Goal: Task Accomplishment & Management: Manage account settings

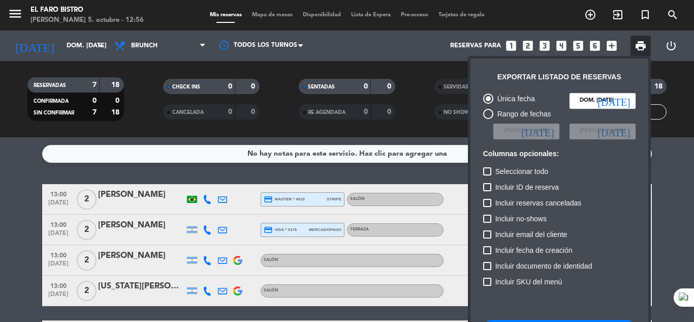
scroll to position [62, 0]
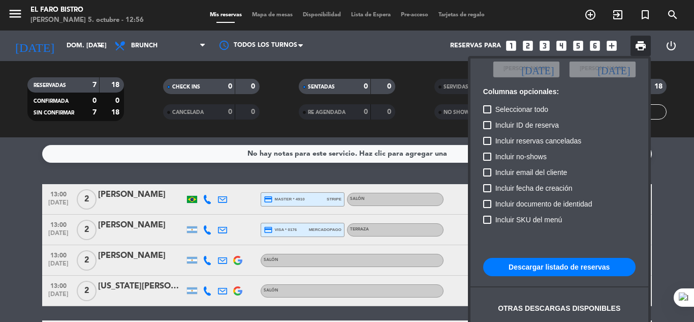
click at [667, 186] on div at bounding box center [347, 161] width 694 height 322
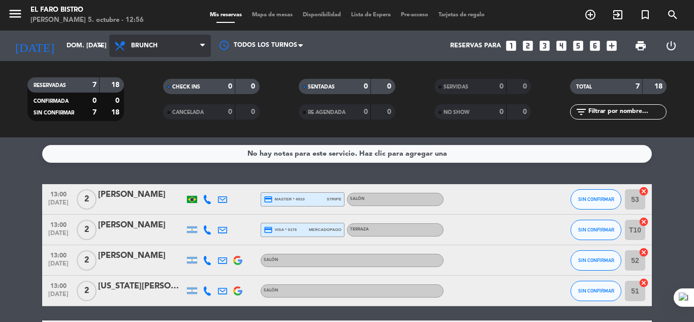
click at [197, 48] on span "Brunch" at bounding box center [160, 46] width 102 height 22
click at [161, 137] on ng-component "menu El Faro Bistro [PERSON_NAME] 5. octubre - 12:56 Mis reservas Mapa de mesas…" at bounding box center [347, 161] width 694 height 322
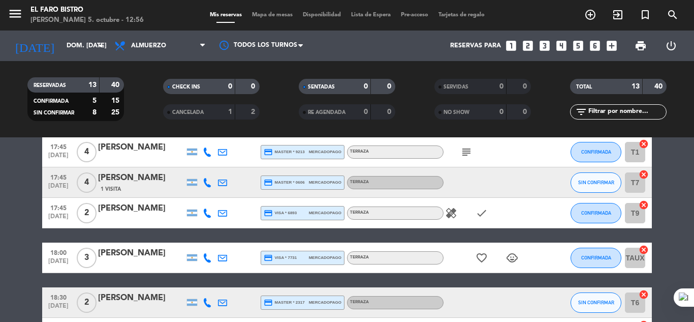
scroll to position [0, 0]
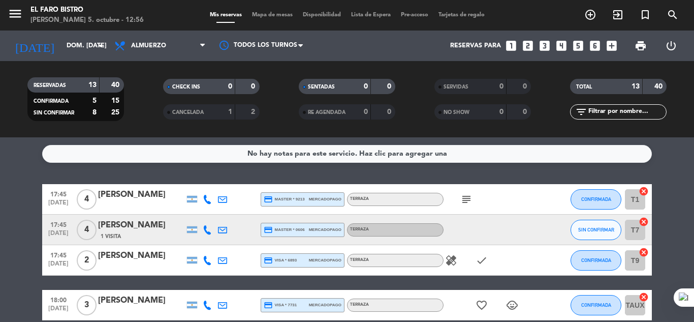
click at [469, 197] on icon "subject" at bounding box center [466, 199] width 12 height 12
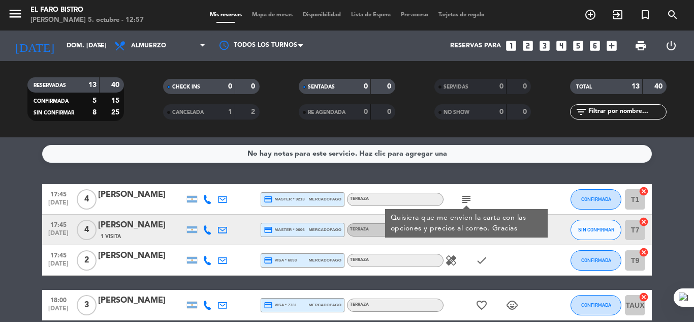
click at [528, 199] on div "subject Quisiera que me envíen la carta con las opciones y precios al correo. G…" at bounding box center [489, 199] width 91 height 30
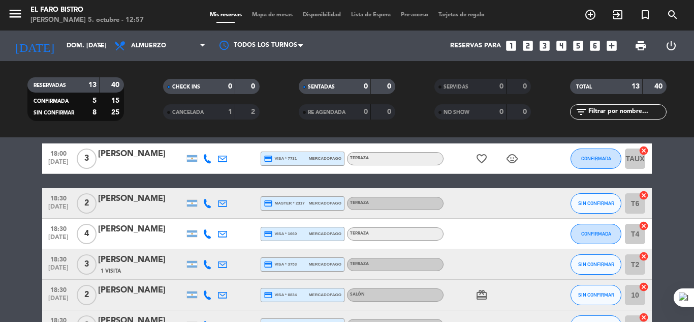
scroll to position [98, 0]
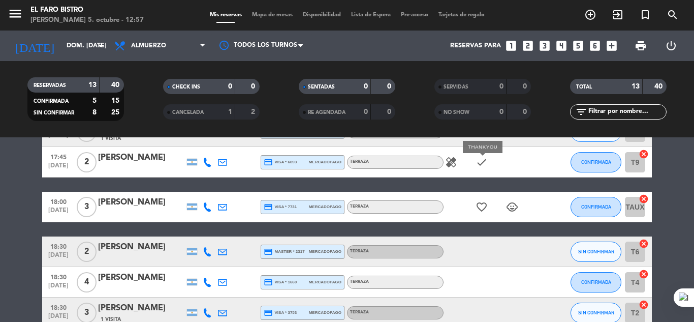
click at [482, 165] on icon "check" at bounding box center [482, 162] width 12 height 12
click at [453, 159] on icon "healing" at bounding box center [451, 162] width 12 height 12
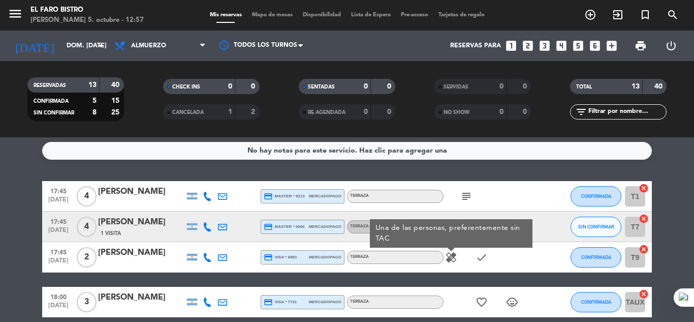
scroll to position [0, 0]
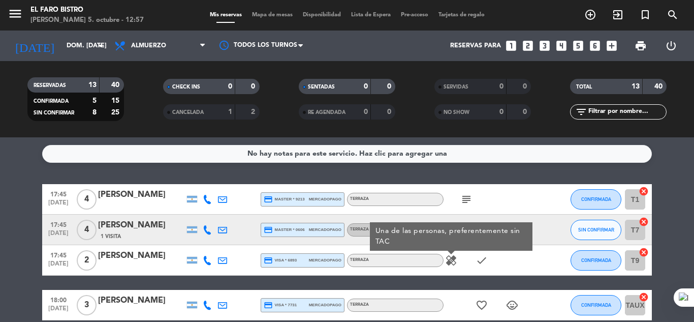
click at [549, 255] on div at bounding box center [548, 260] width 27 height 30
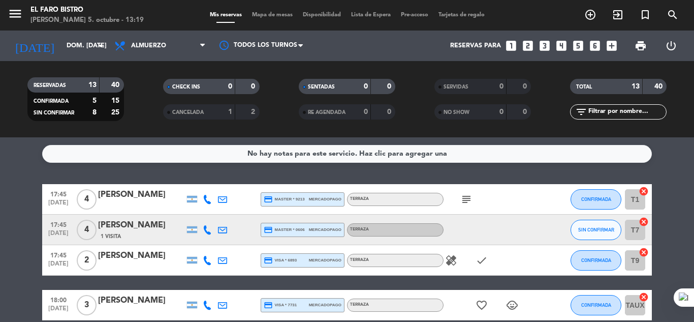
click at [526, 46] on icon "looks_two" at bounding box center [527, 45] width 13 height 13
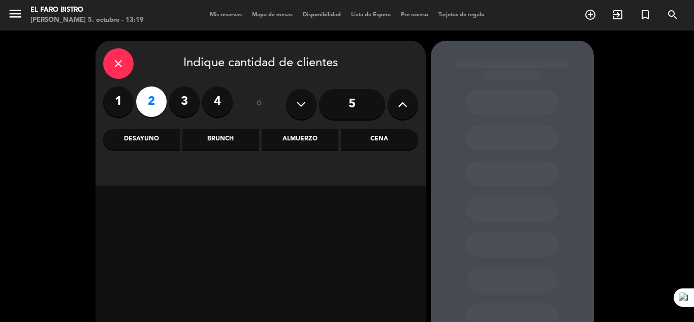
click at [310, 142] on div "Almuerzo" at bounding box center [300, 139] width 77 height 20
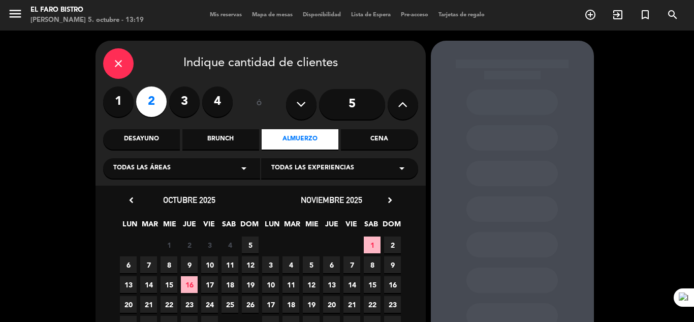
click at [239, 171] on icon "arrow_drop_down" at bounding box center [244, 168] width 12 height 12
click at [195, 193] on div "Salón" at bounding box center [181, 194] width 137 height 10
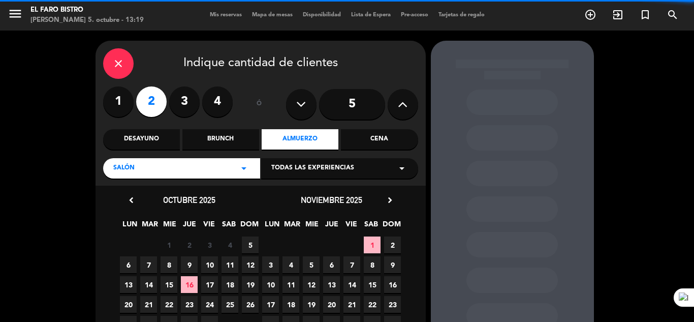
click at [402, 170] on icon "arrow_drop_down" at bounding box center [402, 168] width 12 height 12
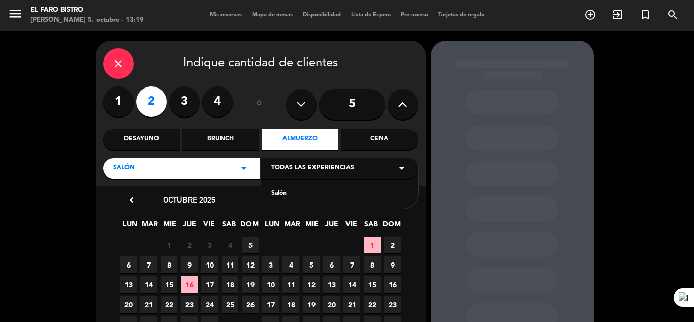
click at [330, 194] on div "Salón" at bounding box center [339, 194] width 137 height 10
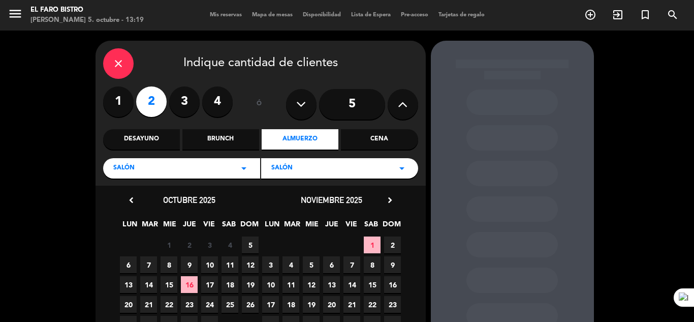
click at [249, 244] on span "5" at bounding box center [250, 244] width 17 height 17
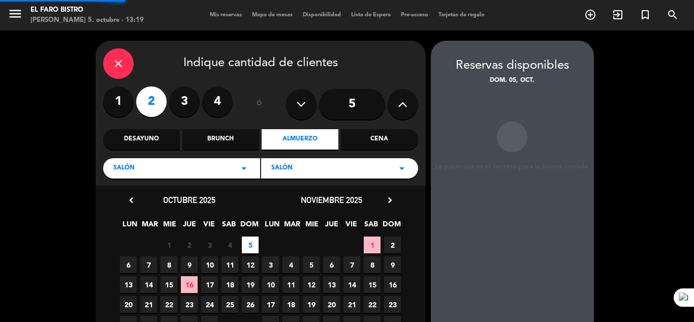
scroll to position [41, 0]
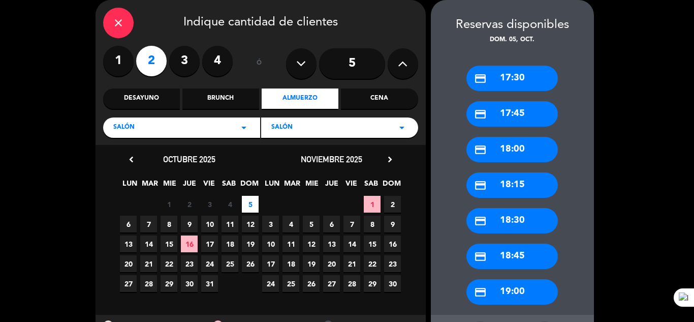
click at [523, 145] on div "credit_card 18:00" at bounding box center [512, 149] width 91 height 25
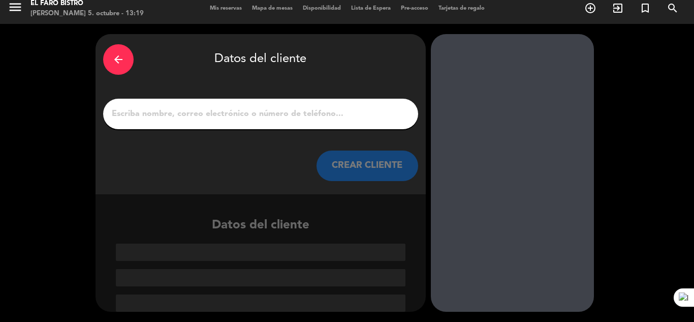
click at [182, 112] on input "1" at bounding box center [261, 114] width 300 height 14
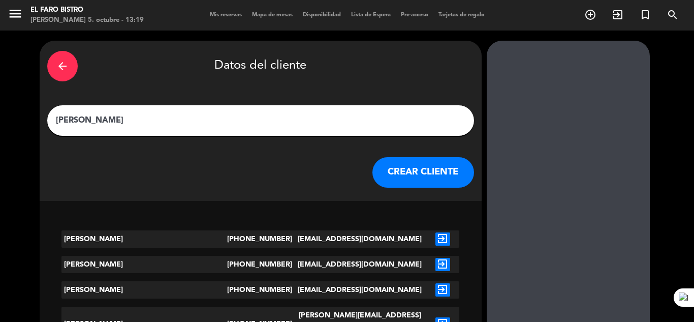
type input "[PERSON_NAME]"
click at [373, 173] on button "CREAR CLIENTE" at bounding box center [424, 172] width 102 height 30
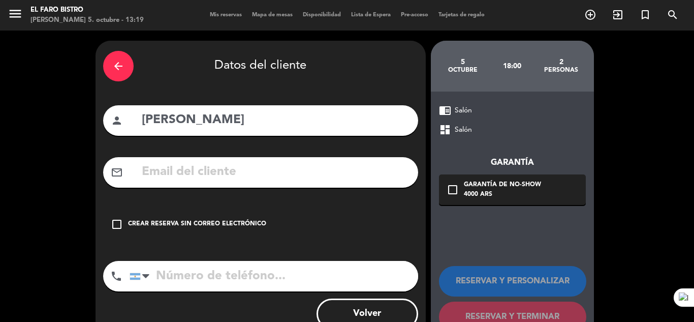
click at [116, 220] on icon "check_box_outline_blank" at bounding box center [117, 224] width 12 height 12
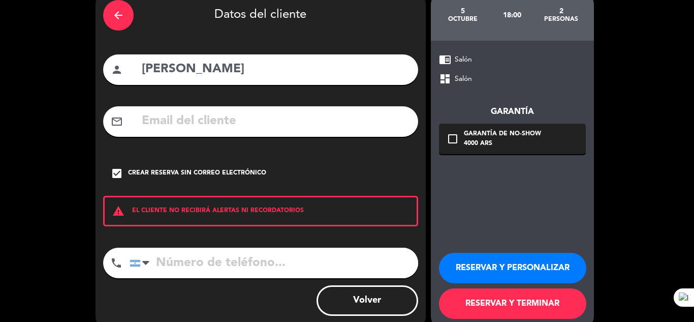
scroll to position [70, 0]
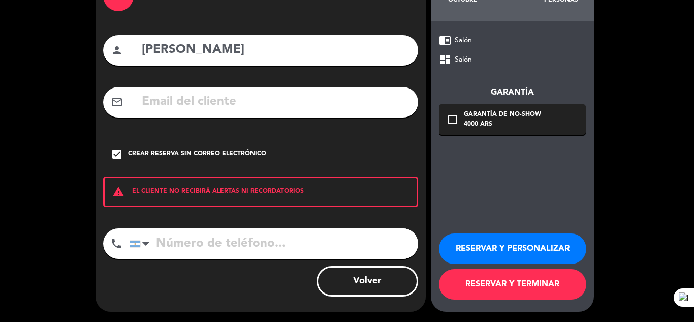
click at [495, 284] on button "RESERVAR Y TERMINAR" at bounding box center [512, 284] width 147 height 30
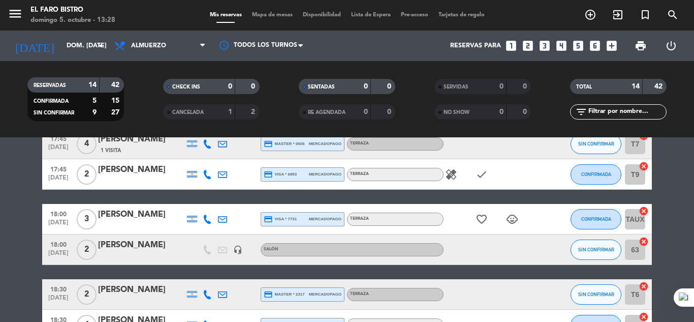
scroll to position [78, 0]
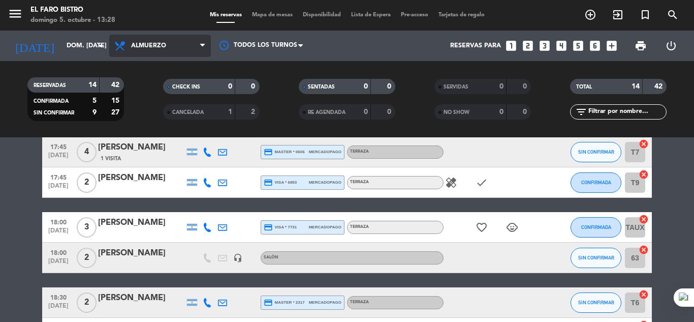
click at [193, 44] on span "Almuerzo" at bounding box center [160, 46] width 102 height 22
click at [149, 161] on ng-component "menu El Faro Bistro [PERSON_NAME] 5. octubre - 13:28 Mis reservas Mapa de mesas…" at bounding box center [347, 161] width 694 height 322
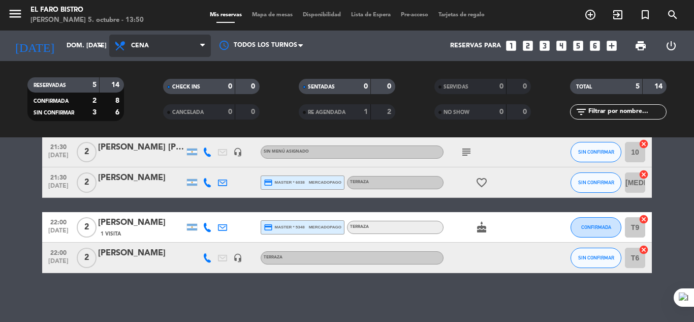
click at [201, 44] on icon at bounding box center [202, 46] width 5 height 8
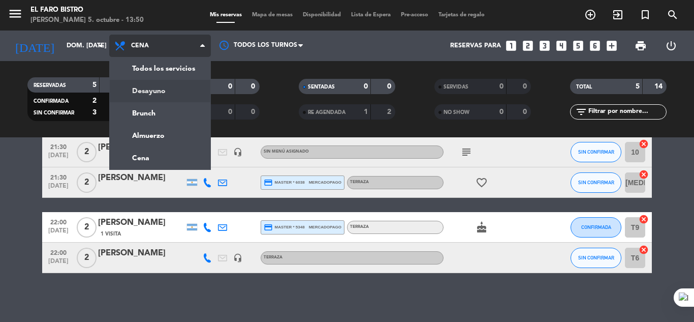
click at [148, 89] on div "menu El Faro Bistro [PERSON_NAME] 5. octubre - 13:50 Mis reservas Mapa de mesas…" at bounding box center [347, 68] width 694 height 137
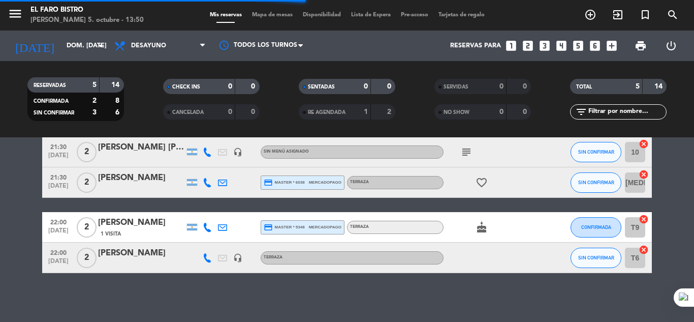
scroll to position [0, 0]
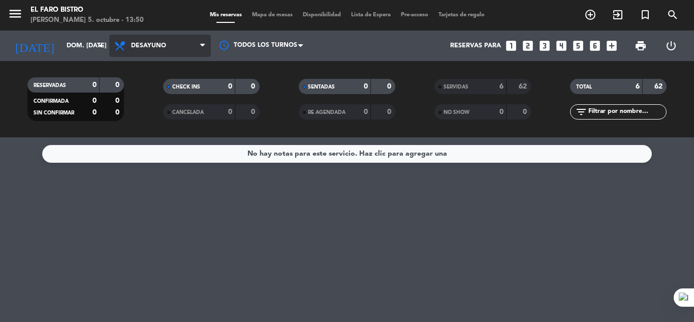
click at [202, 45] on icon at bounding box center [202, 46] width 5 height 8
click at [149, 113] on div "menu El Faro Bistro [PERSON_NAME] 5. octubre - 13:50 Mis reservas Mapa de mesas…" at bounding box center [347, 68] width 694 height 137
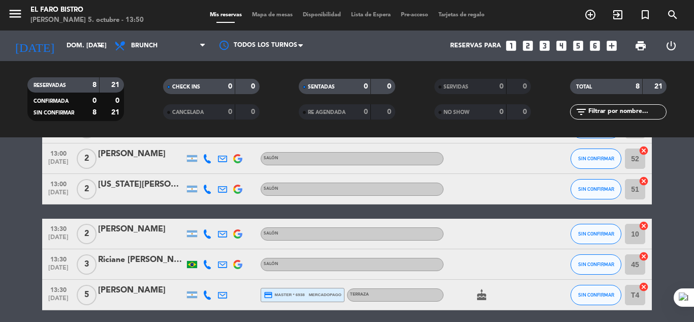
scroll to position [186, 0]
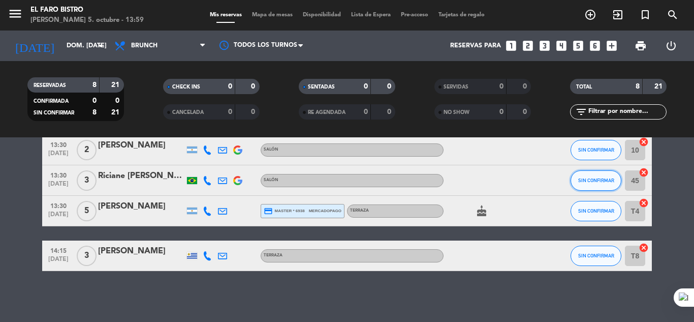
click at [598, 179] on span "SIN CONFIRMAR" at bounding box center [596, 180] width 36 height 6
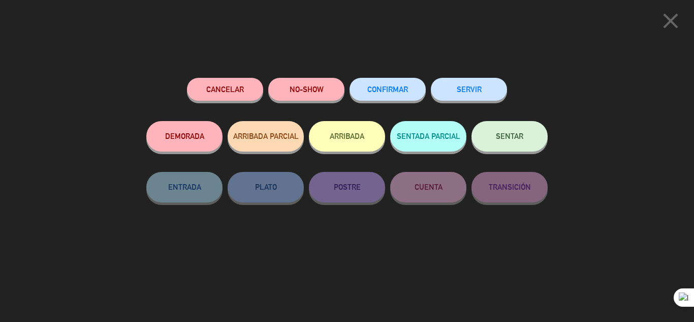
click at [509, 139] on span "SENTAR" at bounding box center [509, 136] width 27 height 9
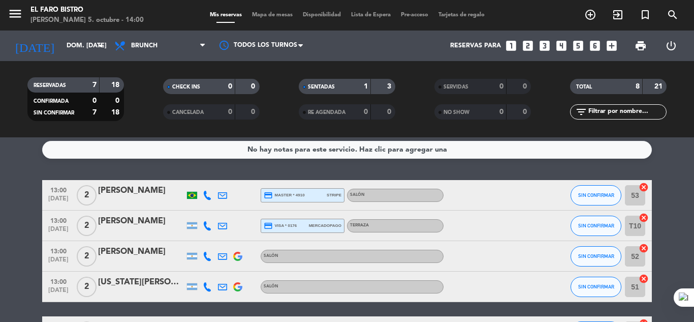
scroll to position [0, 0]
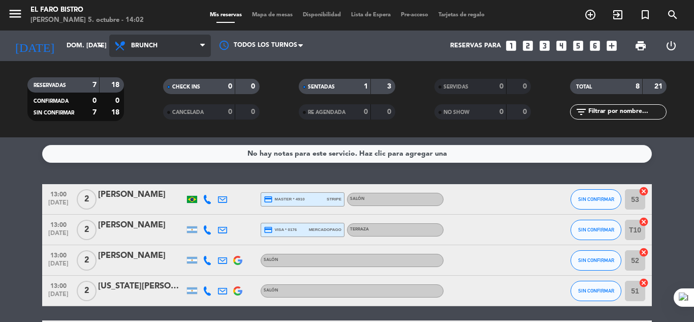
click at [204, 45] on icon at bounding box center [202, 46] width 5 height 8
click at [154, 136] on div "menu El Faro Bistro [PERSON_NAME] 5. octubre - 14:02 Mis reservas Mapa de mesas…" at bounding box center [347, 68] width 694 height 137
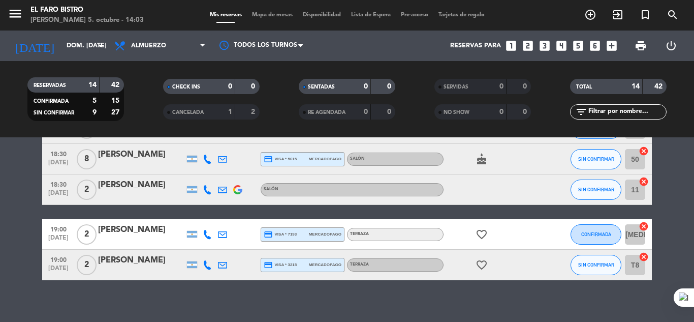
scroll to position [383, 0]
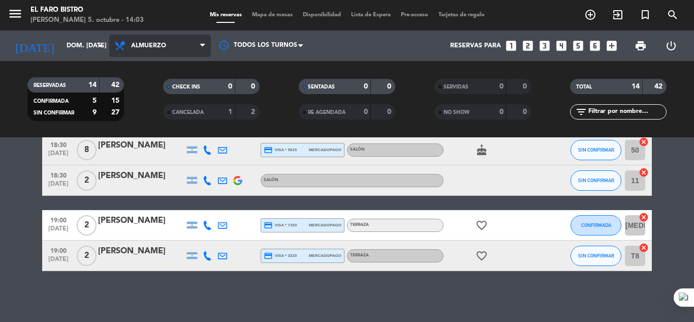
click at [196, 45] on span "Almuerzo" at bounding box center [160, 46] width 102 height 22
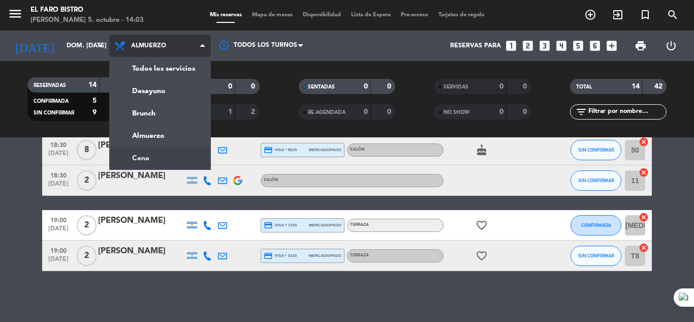
click at [152, 160] on ng-component "menu El Faro Bistro [PERSON_NAME] 5. octubre - 14:03 Mis reservas Mapa de mesas…" at bounding box center [347, 161] width 694 height 322
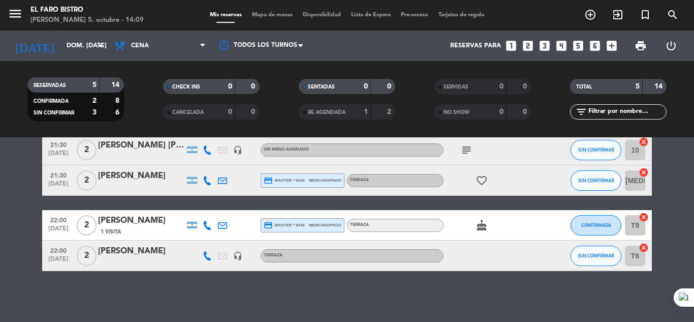
scroll to position [0, 0]
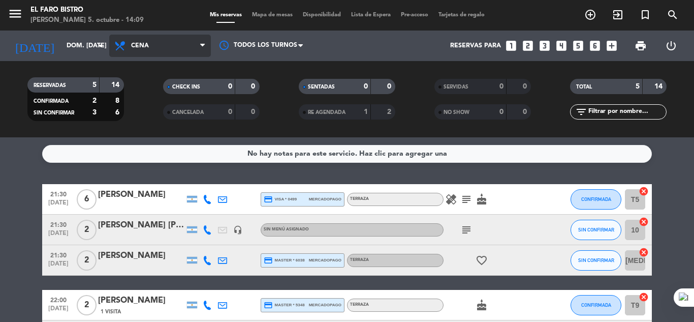
click at [203, 48] on icon at bounding box center [202, 46] width 5 height 8
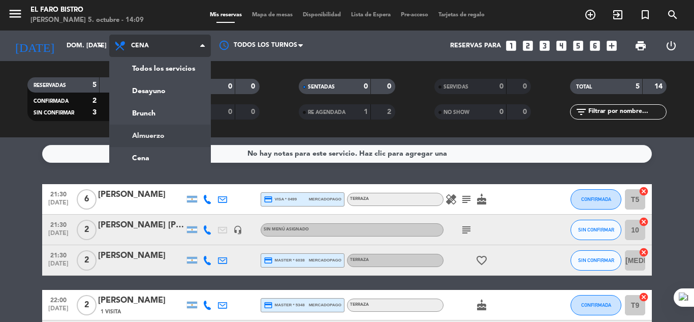
click at [147, 134] on div "menu El Faro Bistro [PERSON_NAME] 5. octubre - 14:09 Mis reservas Mapa de mesas…" at bounding box center [347, 68] width 694 height 137
